Goal: Task Accomplishment & Management: Manage account settings

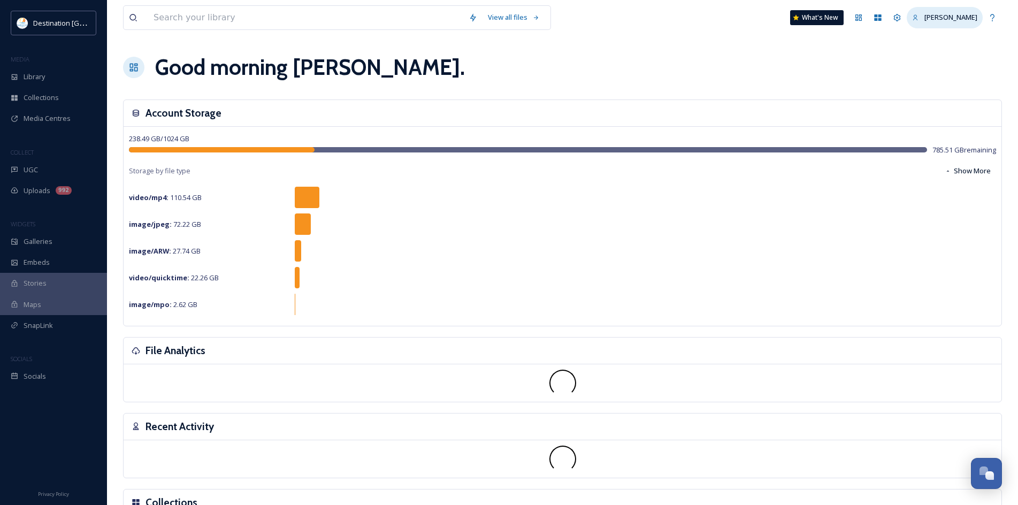
click at [945, 17] on span "[PERSON_NAME]" at bounding box center [950, 17] width 53 height 10
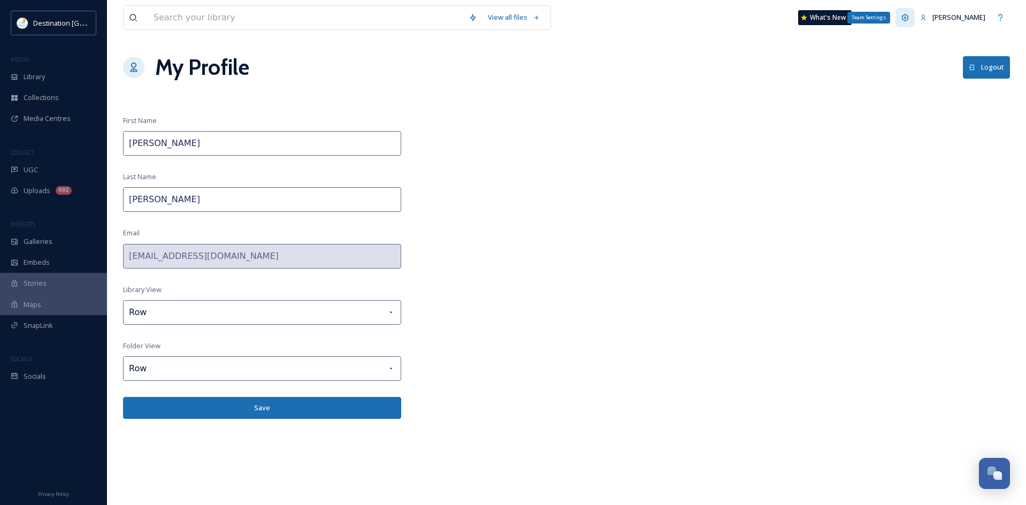
click at [909, 16] on icon at bounding box center [905, 17] width 9 height 9
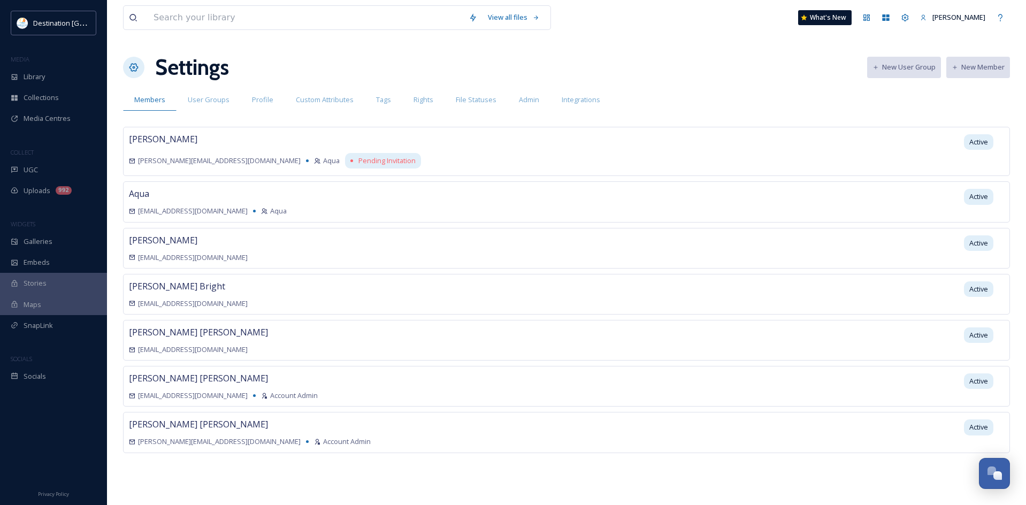
click at [295, 336] on div "[PERSON_NAME] [EMAIL_ADDRESS][DOMAIN_NAME] Active" at bounding box center [566, 340] width 887 height 41
click at [274, 101] on div "Profile" at bounding box center [263, 100] width 44 height 22
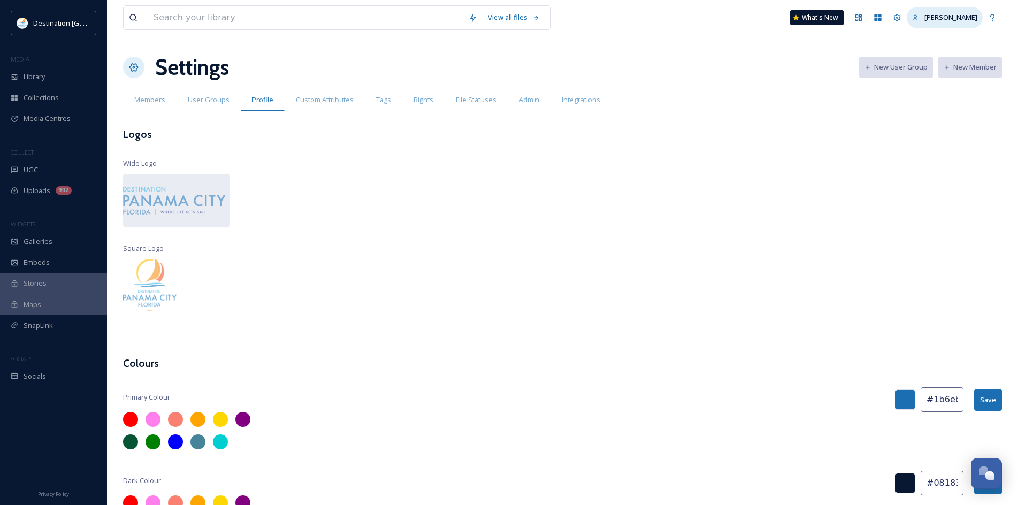
click at [935, 17] on span "[PERSON_NAME]" at bounding box center [950, 17] width 53 height 10
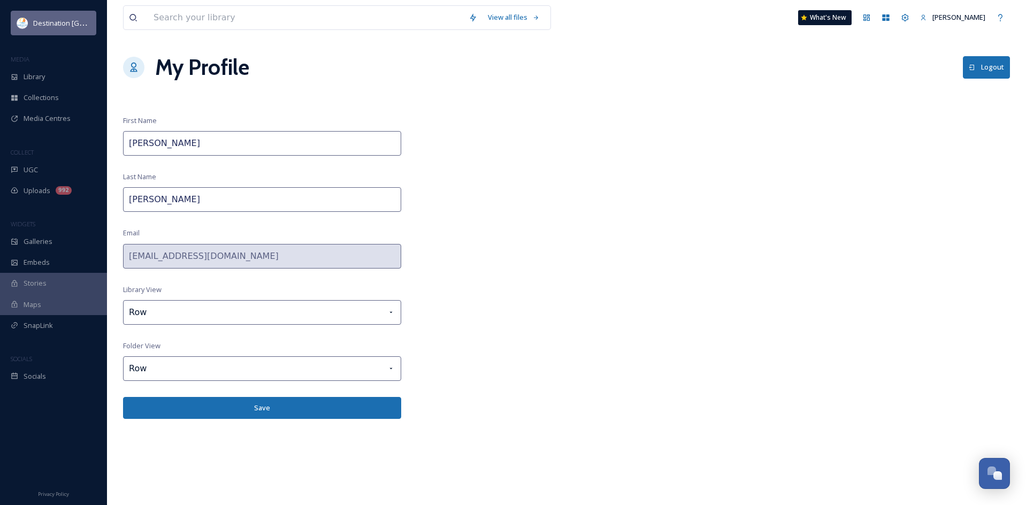
click at [36, 27] on span "Destination [GEOGRAPHIC_DATA]" at bounding box center [86, 23] width 106 height 10
click at [955, 14] on span "[PERSON_NAME]" at bounding box center [958, 17] width 53 height 10
click at [909, 21] on icon at bounding box center [905, 17] width 9 height 9
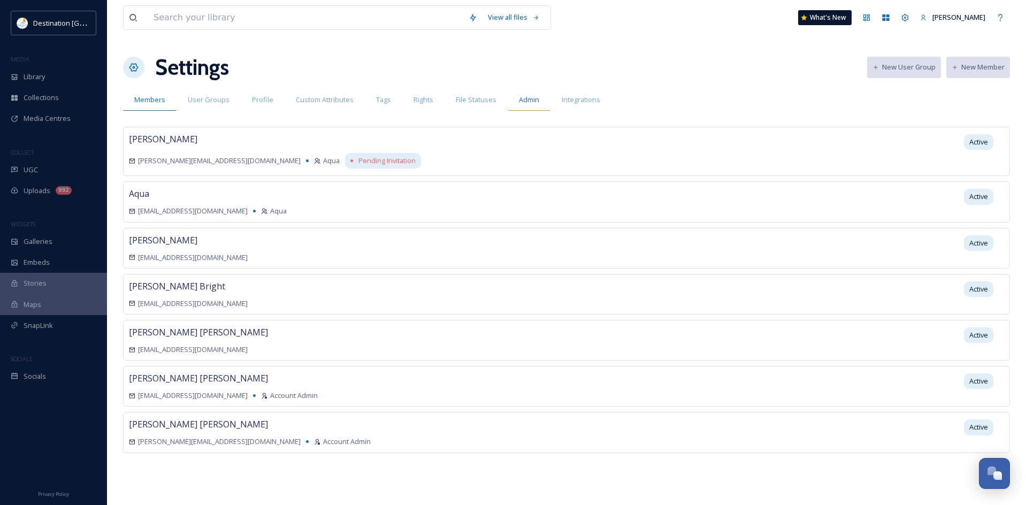
click at [533, 91] on div "Admin" at bounding box center [529, 100] width 43 height 22
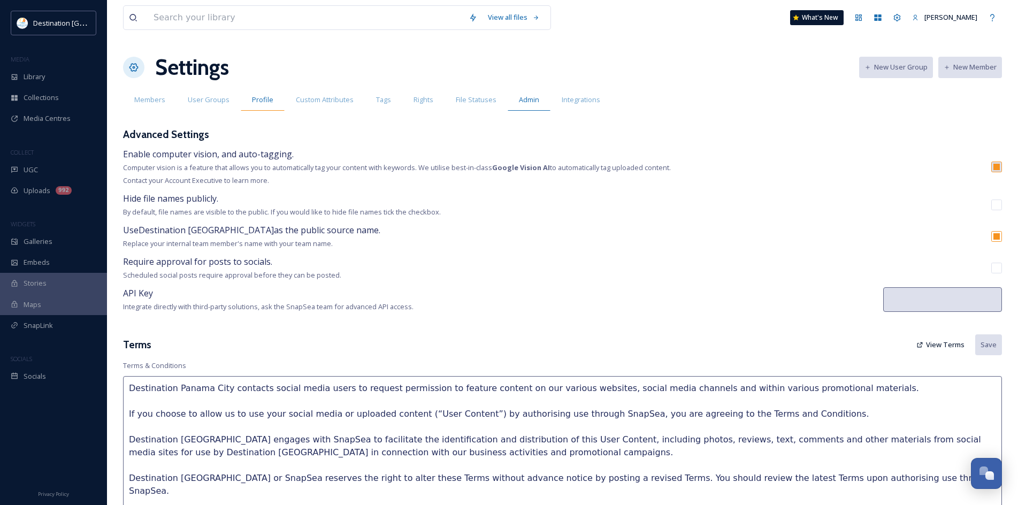
click at [269, 103] on span "Profile" at bounding box center [262, 100] width 21 height 10
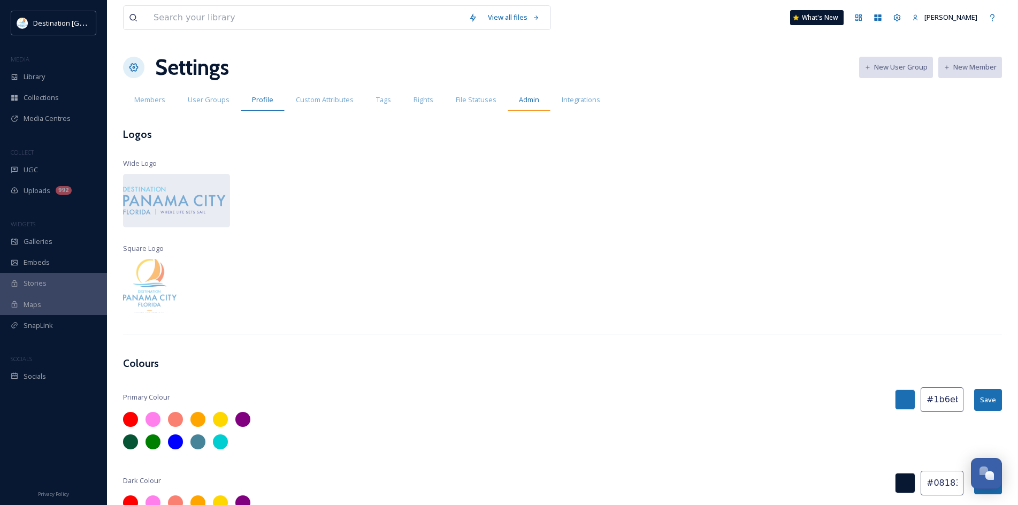
click at [526, 100] on span "Admin" at bounding box center [529, 100] width 20 height 10
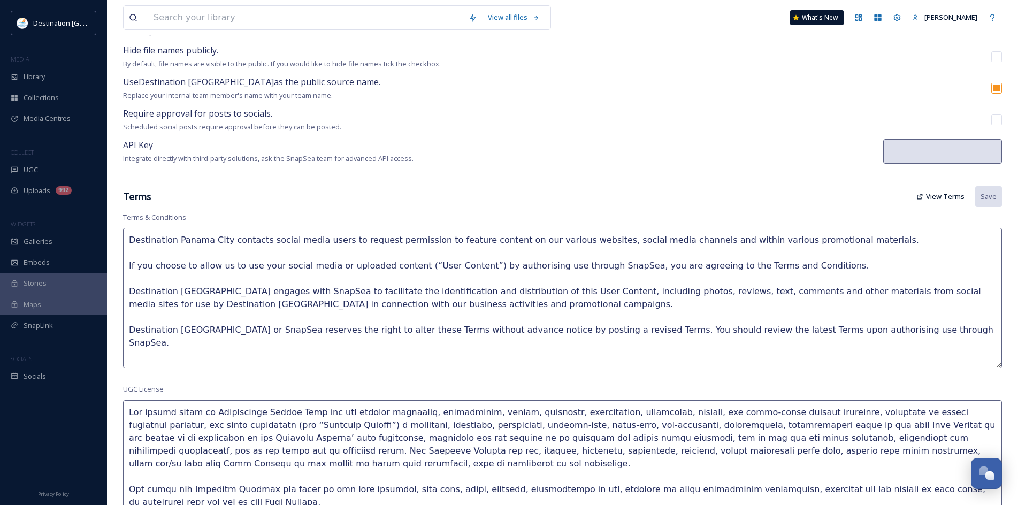
scroll to position [103, 0]
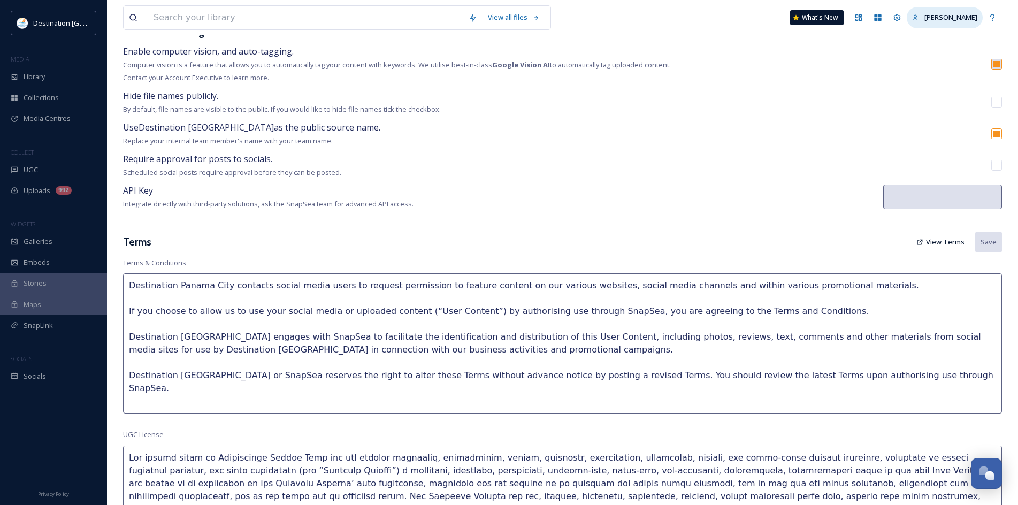
click at [919, 20] on icon at bounding box center [915, 17] width 7 height 7
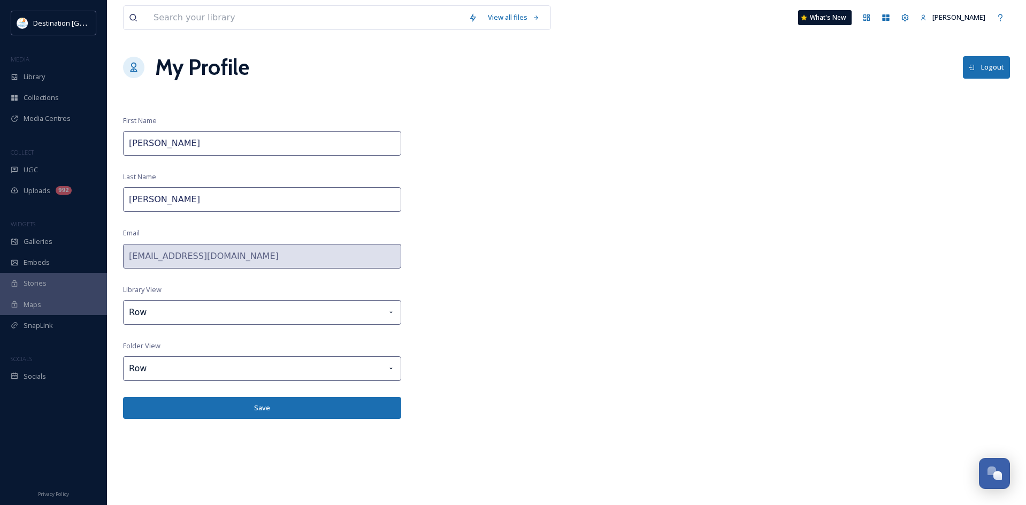
click at [132, 68] on icon at bounding box center [133, 67] width 11 height 11
click at [986, 73] on button "Logout" at bounding box center [986, 67] width 47 height 22
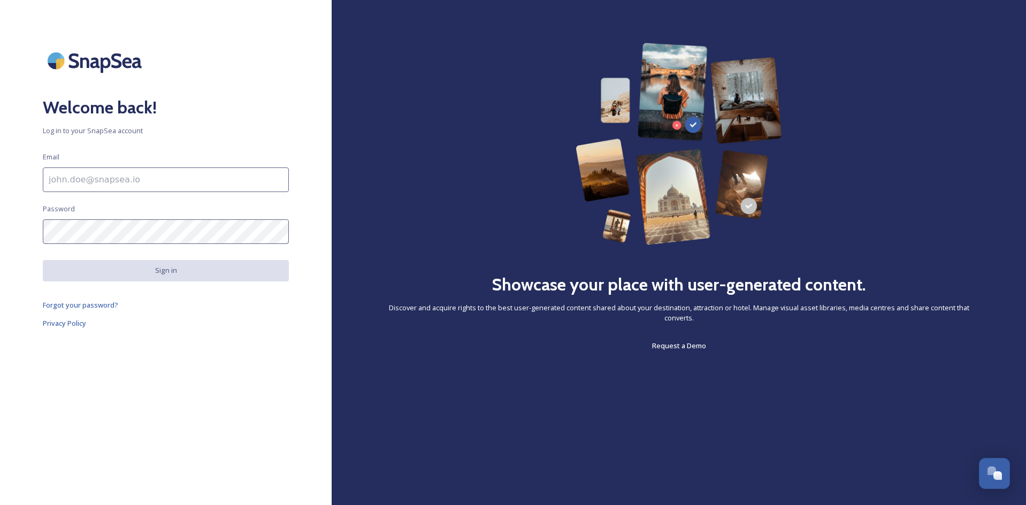
type input "[EMAIL_ADDRESS][DOMAIN_NAME]"
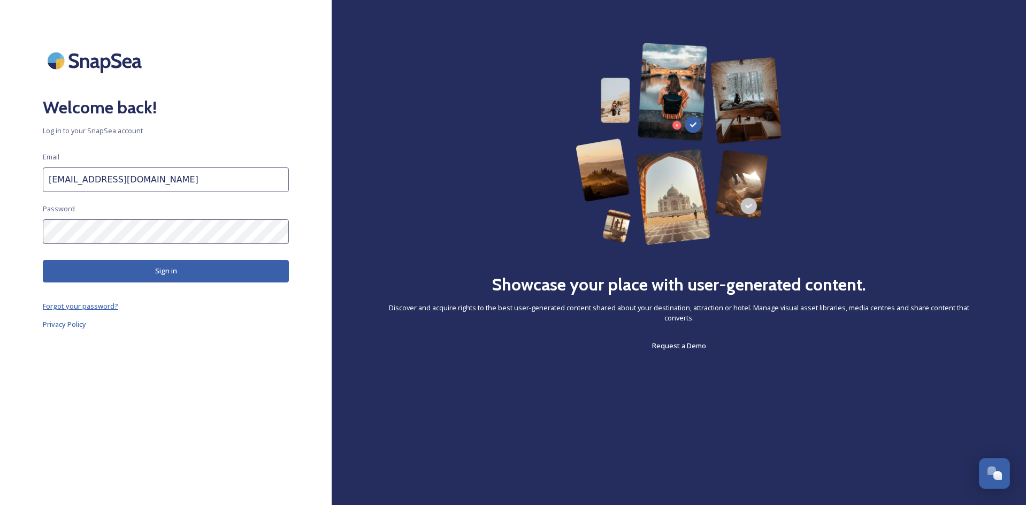
click at [96, 304] on span "Forgot your password?" at bounding box center [80, 306] width 75 height 10
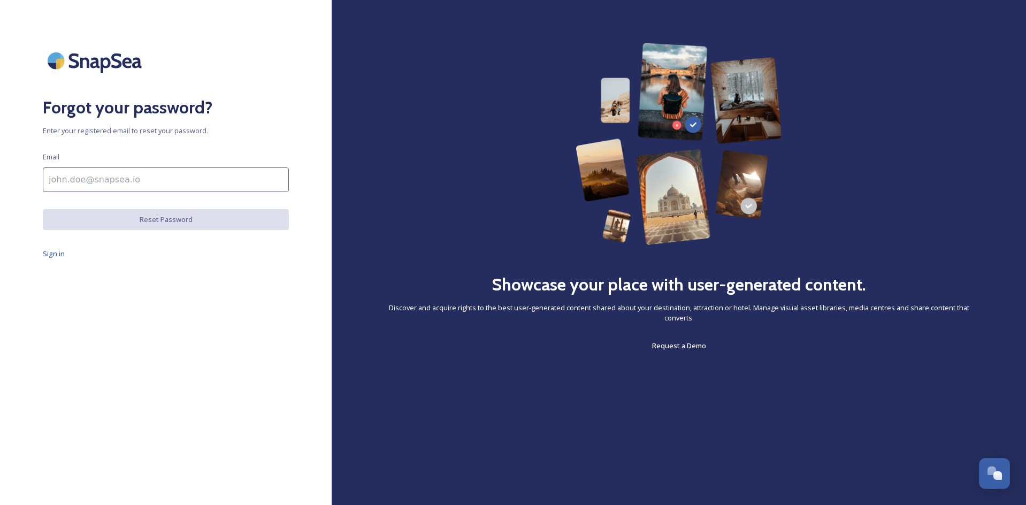
click at [102, 188] on input at bounding box center [166, 179] width 246 height 25
type input "[EMAIL_ADDRESS][DOMAIN_NAME]"
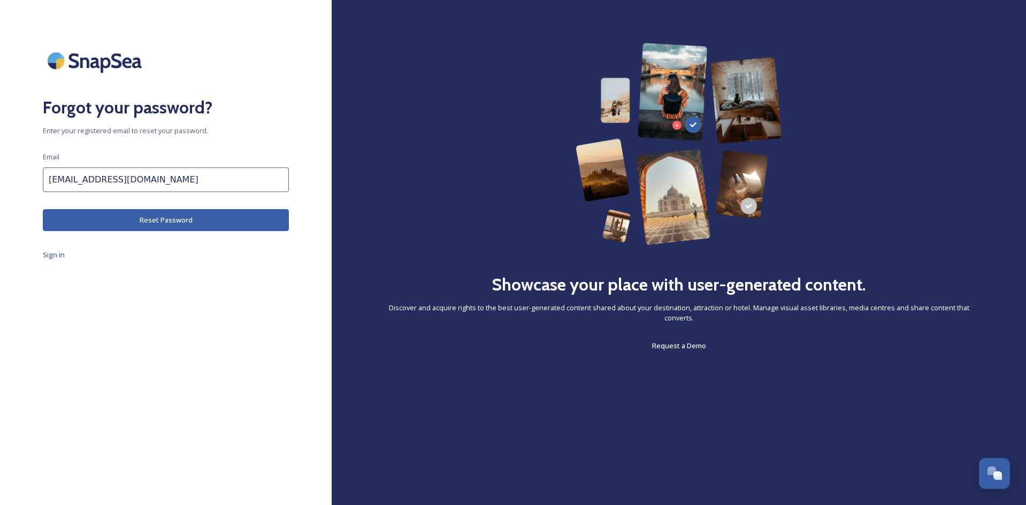
click at [119, 222] on button "Reset Password" at bounding box center [166, 220] width 246 height 22
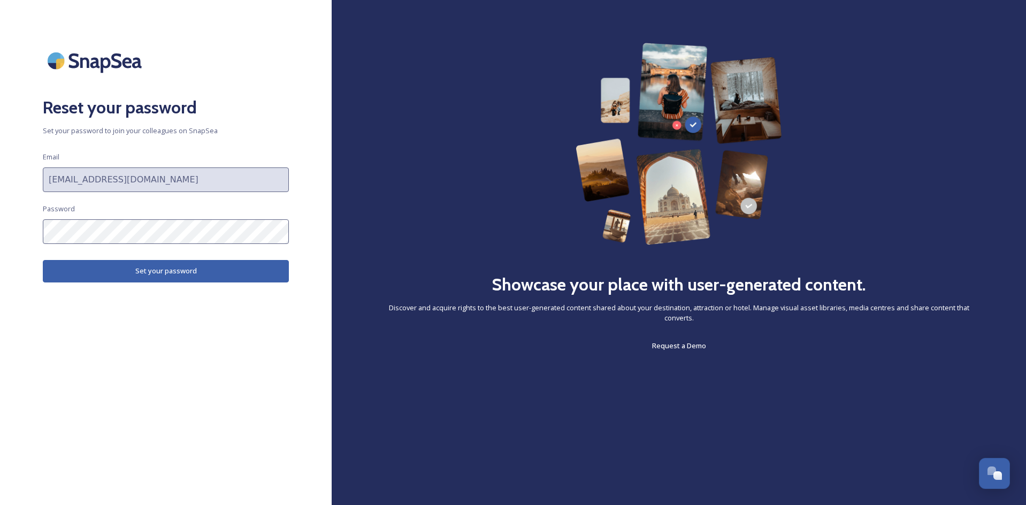
click at [144, 346] on div "Reset your password Set your password to join your colleagues on SnapSea Email …" at bounding box center [166, 252] width 332 height 419
click at [170, 277] on button "Set your password" at bounding box center [166, 271] width 246 height 22
